Goal: Information Seeking & Learning: Learn about a topic

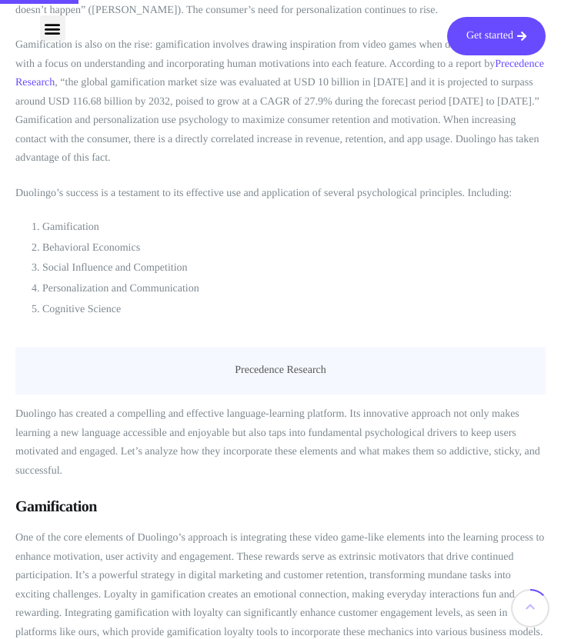
scroll to position [763, 0]
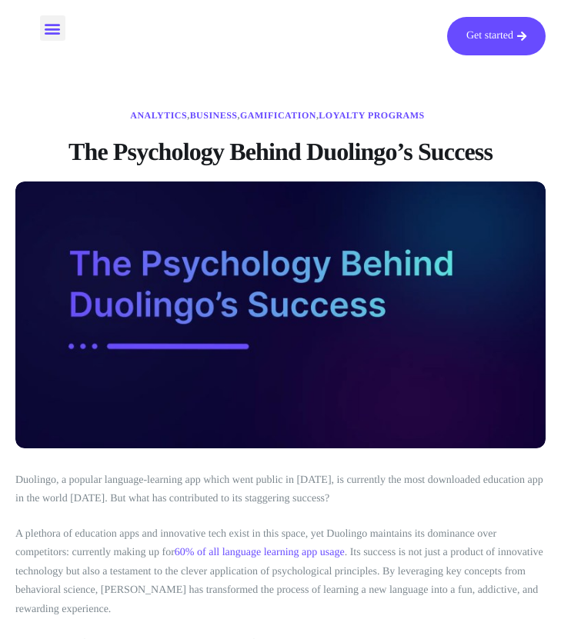
click at [56, 35] on icon "Menu Toggle" at bounding box center [52, 28] width 17 height 17
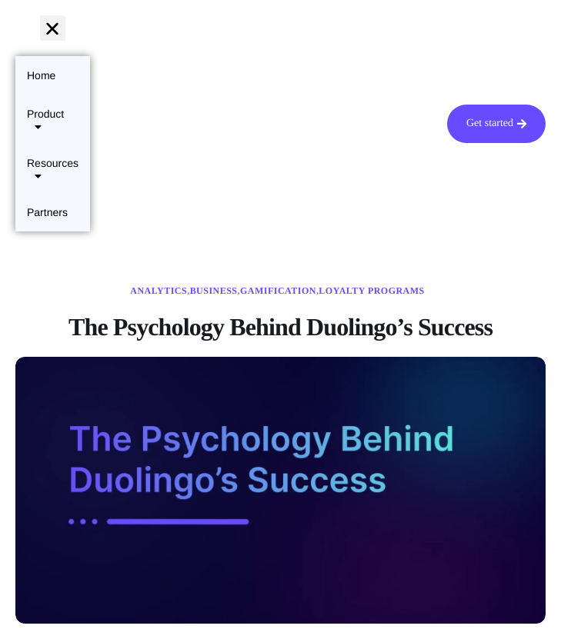
click at [282, 160] on div "Get started Home Product Loyalty Elements Widgets Control Dashboard API Solutio…" at bounding box center [280, 124] width 545 height 232
click at [49, 32] on icon "Menu Toggle" at bounding box center [52, 28] width 17 height 17
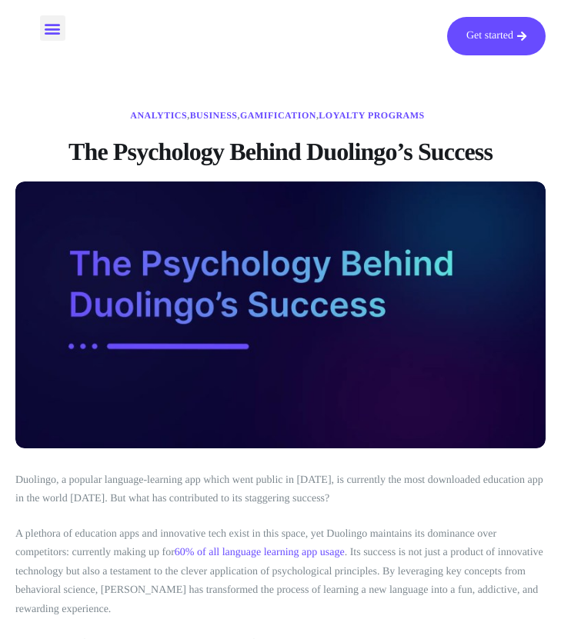
click at [54, 18] on div "Menu Toggle" at bounding box center [52, 27] width 25 height 25
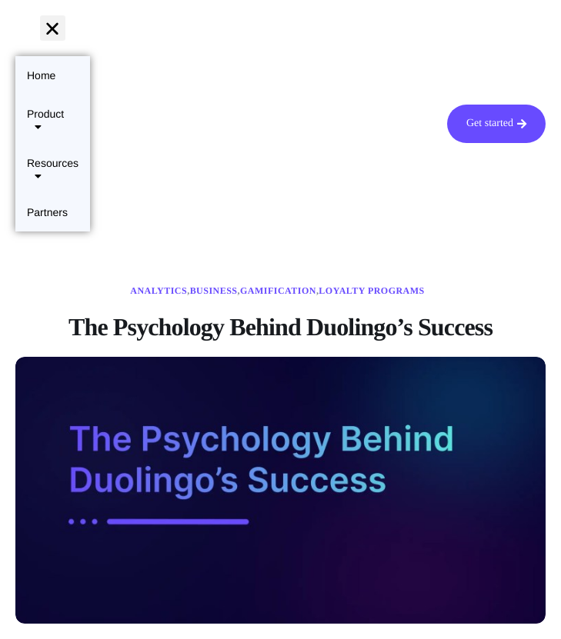
click at [206, 139] on div "Get started Home Product Loyalty Elements Widgets Control Dashboard API Solutio…" at bounding box center [280, 124] width 545 height 232
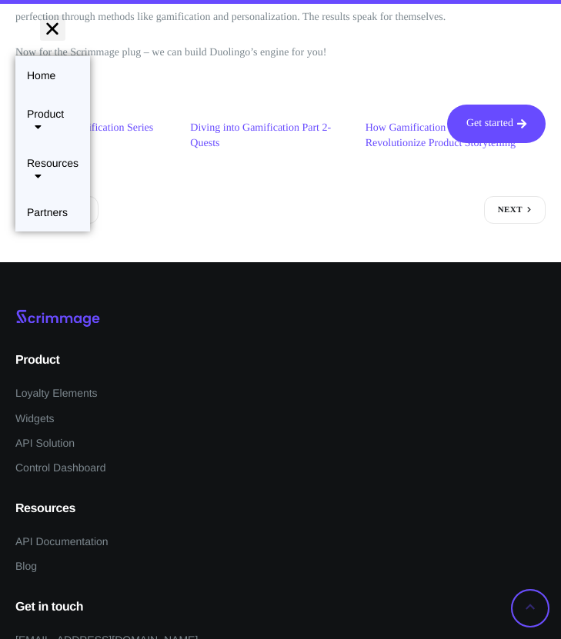
scroll to position [6177, 0]
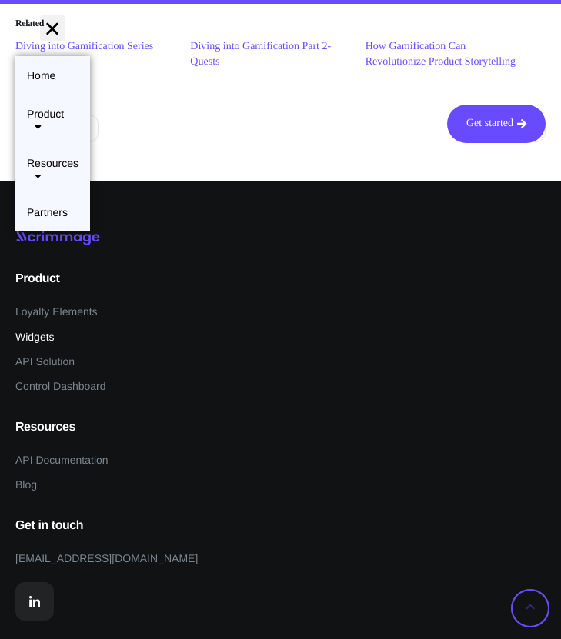
click at [232, 328] on li "Widgets" at bounding box center [280, 338] width 530 height 21
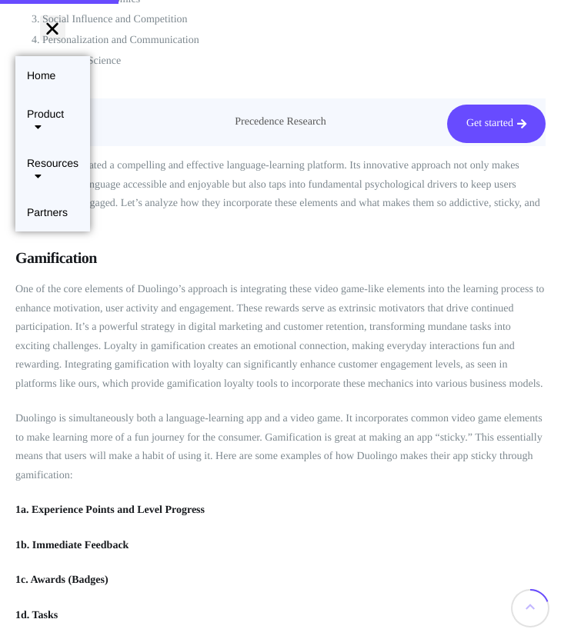
scroll to position [1183, 0]
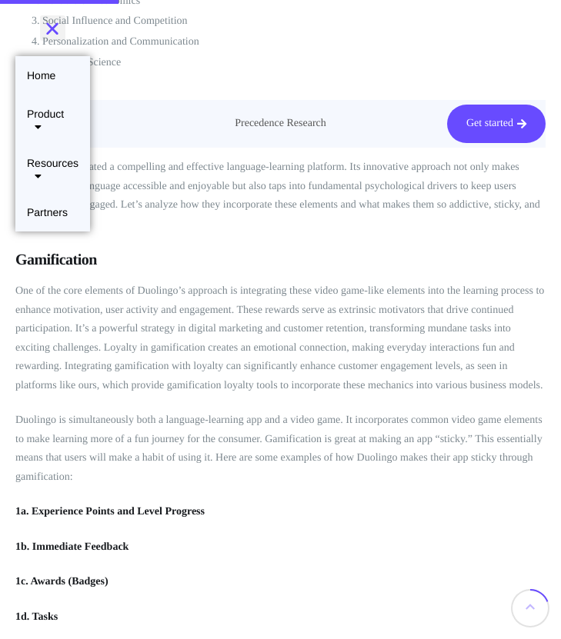
click at [52, 38] on div "Menu Toggle" at bounding box center [52, 27] width 25 height 25
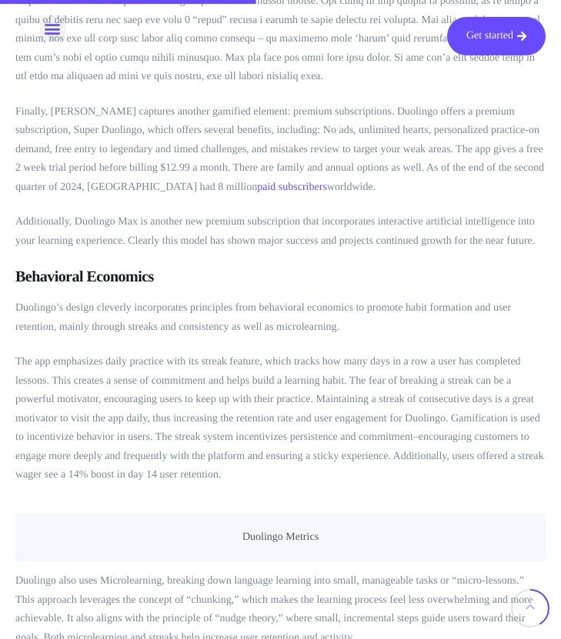
scroll to position [2478, 0]
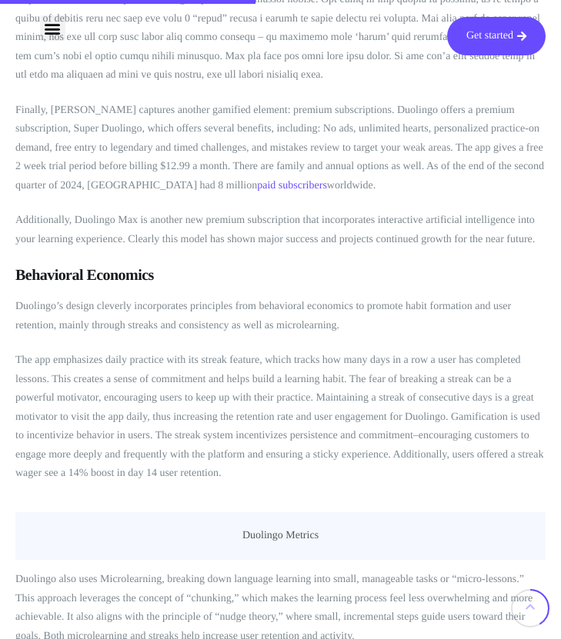
click at [288, 375] on p "The app emphasizes daily practice with its streak feature, which tracks how man…" at bounding box center [280, 418] width 530 height 132
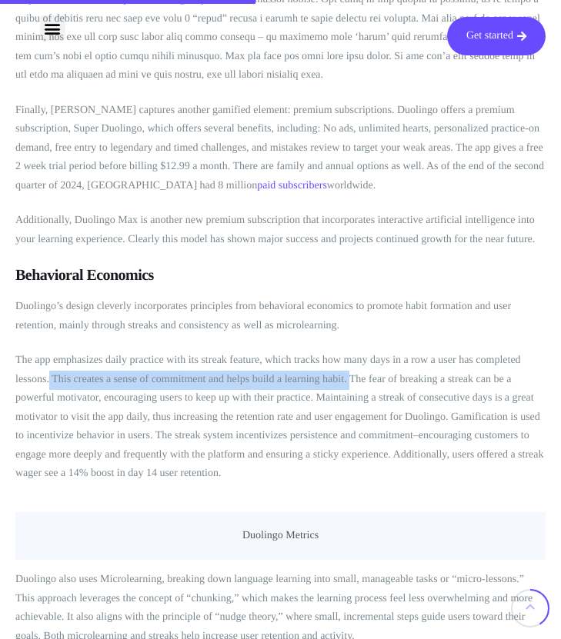
drag, startPoint x: 48, startPoint y: 375, endPoint x: 348, endPoint y: 382, distance: 300.8
click at [348, 382] on p "The app emphasizes daily practice with its streak feature, which tracks how man…" at bounding box center [280, 418] width 530 height 132
copy p "This creates a sense of commitment and helps build a learning habit."
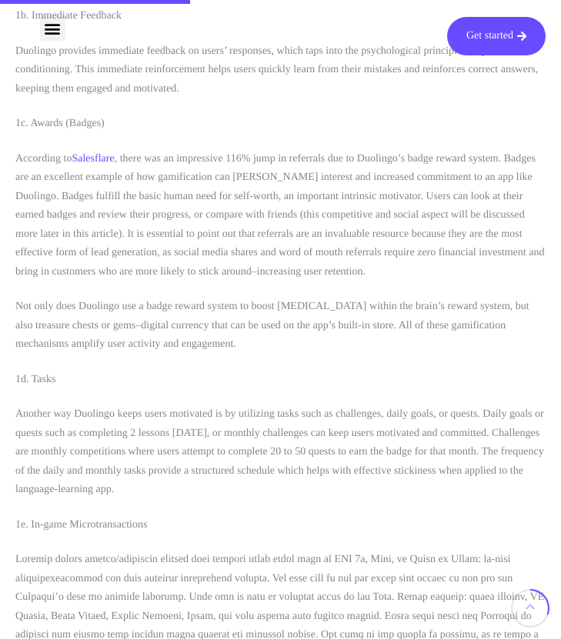
scroll to position [1844, 0]
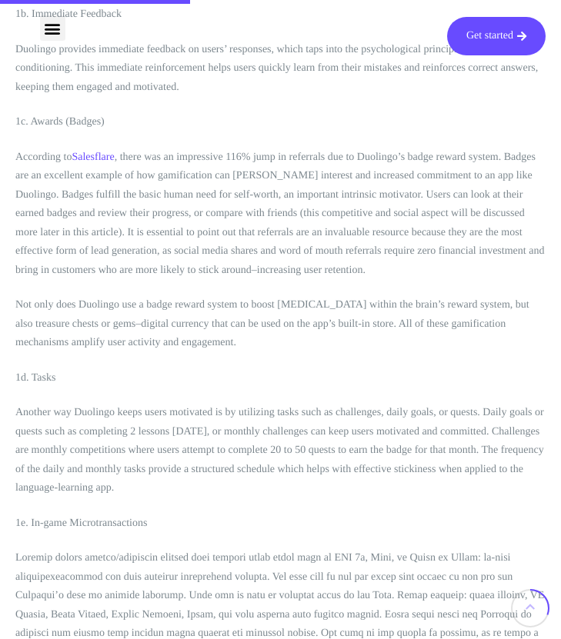
click at [81, 329] on p "Not only does Duolingo use a badge reward system to boost [MEDICAL_DATA] within…" at bounding box center [280, 324] width 530 height 57
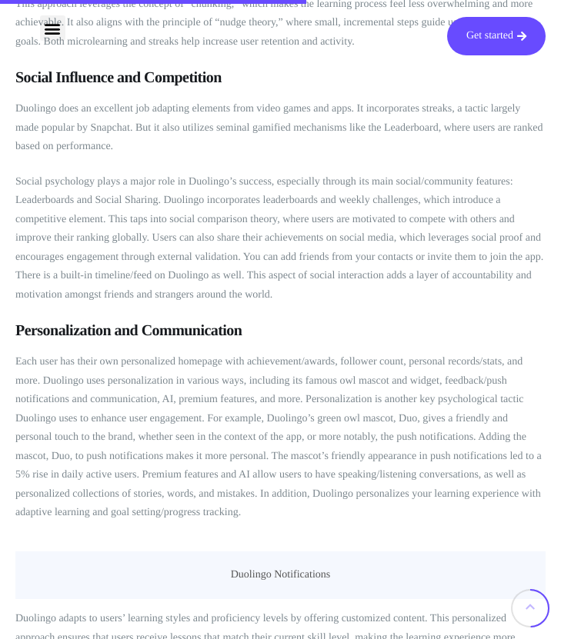
scroll to position [3142, 0]
